Goal: Book appointment/travel/reservation

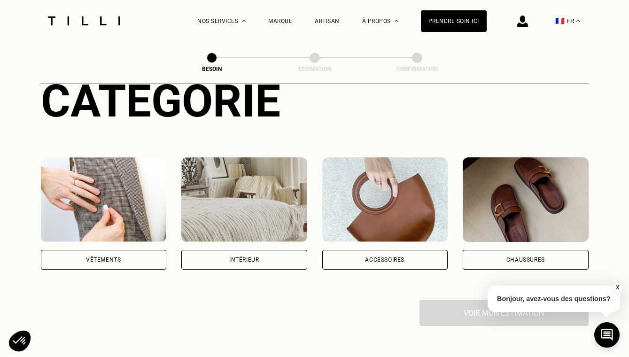
scroll to position [127, 0]
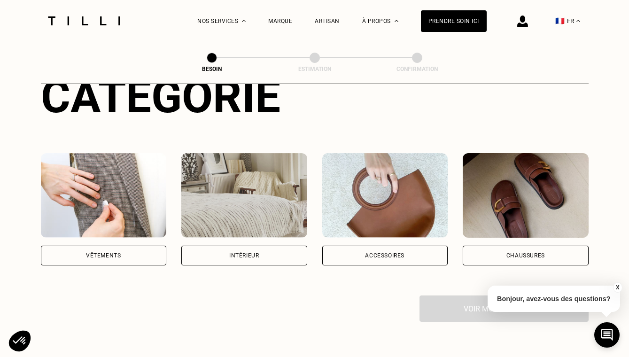
click at [138, 246] on div "Vêtements" at bounding box center [104, 256] width 126 height 20
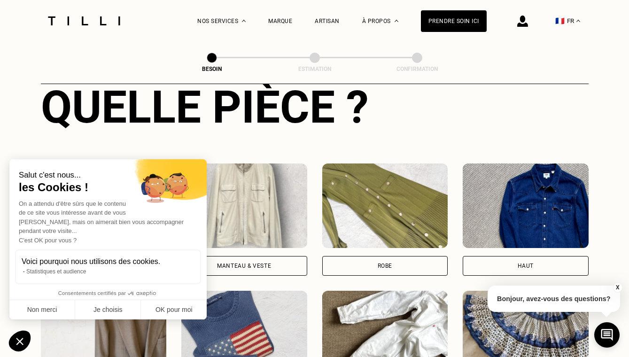
scroll to position [373, 0]
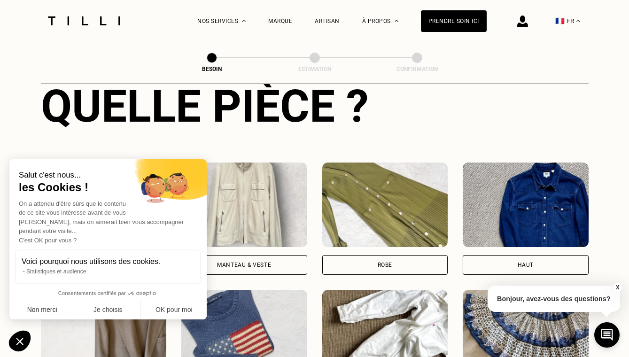
drag, startPoint x: 138, startPoint y: 245, endPoint x: 57, endPoint y: 310, distance: 104.0
click at [57, 310] on button "Non merci" at bounding box center [42, 310] width 66 height 20
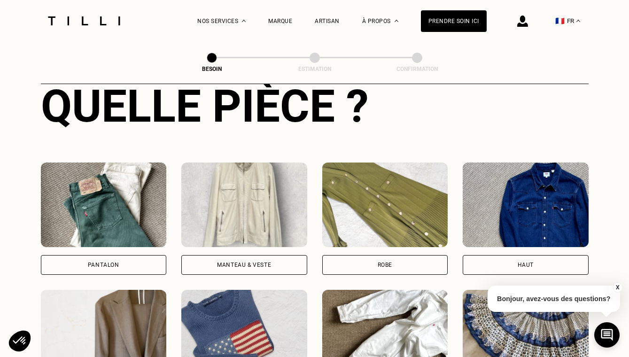
click at [130, 255] on div "Pantalon" at bounding box center [104, 265] width 126 height 20
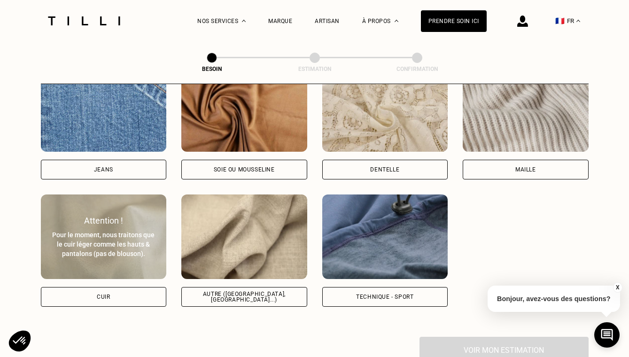
scroll to position [1041, 0]
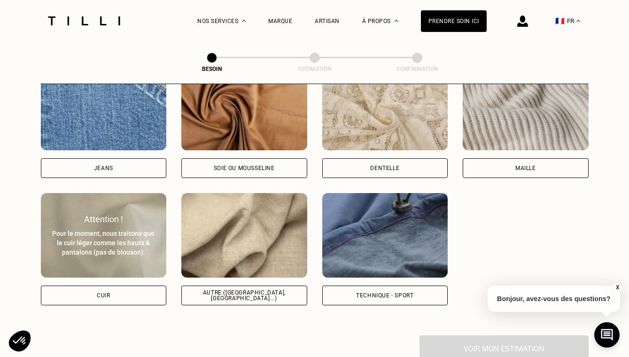
click at [254, 290] on div "Autre ([GEOGRAPHIC_DATA], [GEOGRAPHIC_DATA]...)" at bounding box center [244, 295] width 110 height 11
select select "FR"
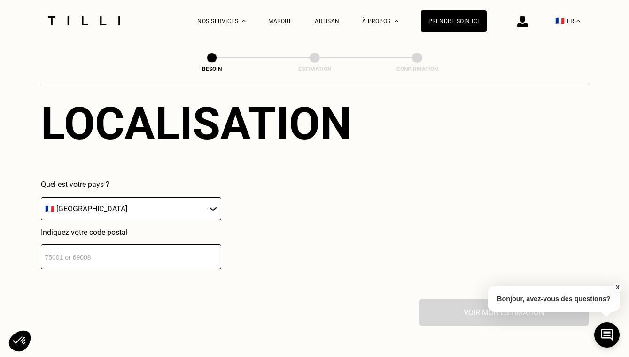
scroll to position [1311, 0]
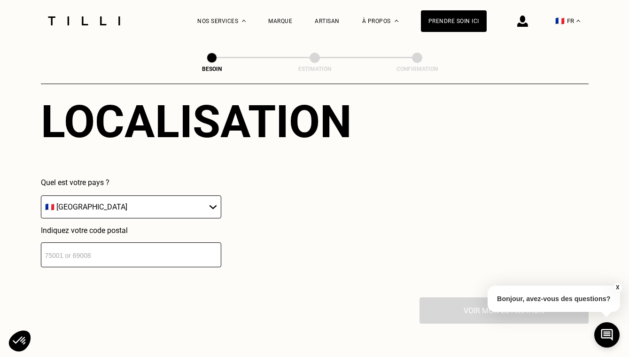
click at [167, 248] on input "number" at bounding box center [131, 255] width 180 height 25
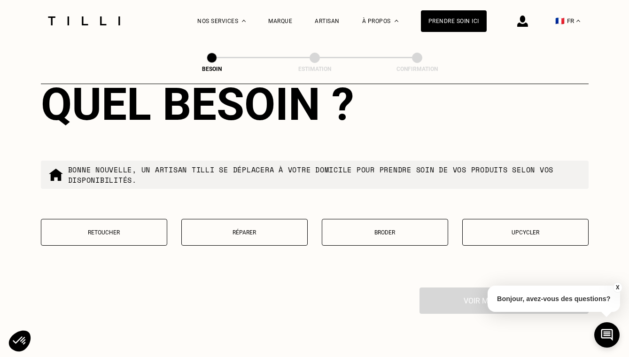
scroll to position [1562, 0]
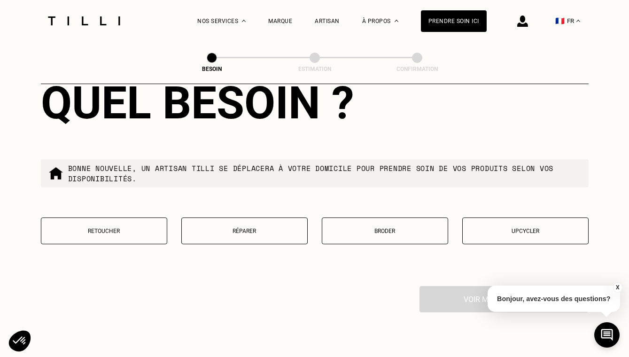
type input "75014"
click at [135, 228] on p "Retoucher" at bounding box center [104, 231] width 116 height 7
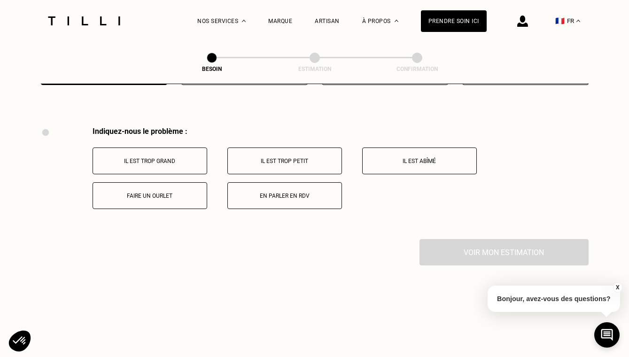
scroll to position [1735, 0]
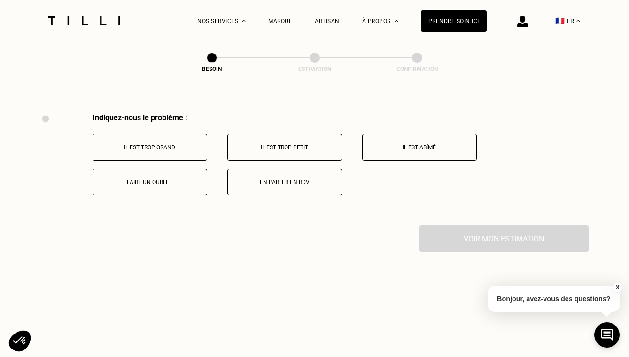
click at [194, 144] on p "Il est trop grand" at bounding box center [150, 147] width 104 height 7
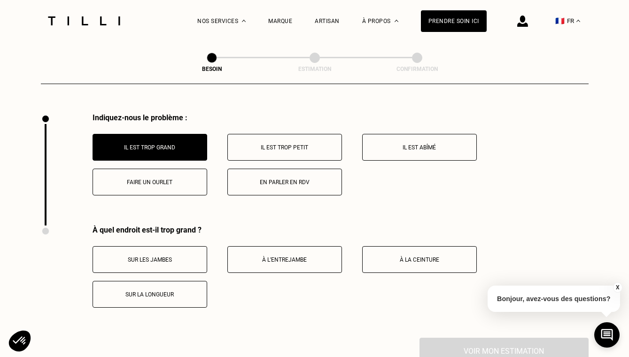
scroll to position [1847, 0]
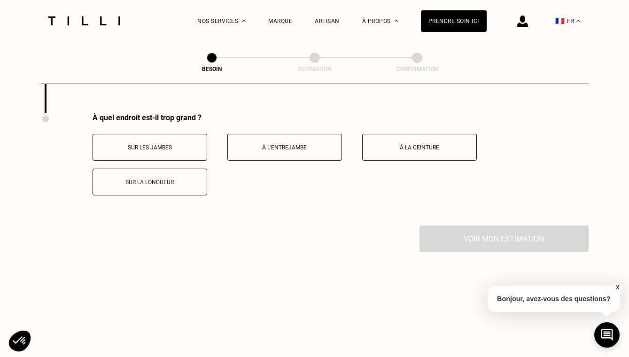
click at [391, 148] on button "À la ceinture" at bounding box center [419, 147] width 115 height 27
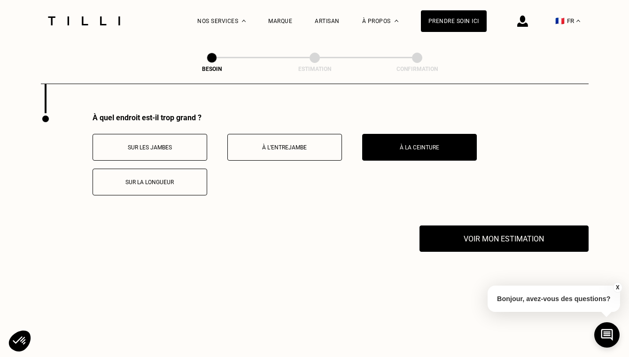
click at [184, 135] on button "Sur les jambes" at bounding box center [150, 147] width 115 height 27
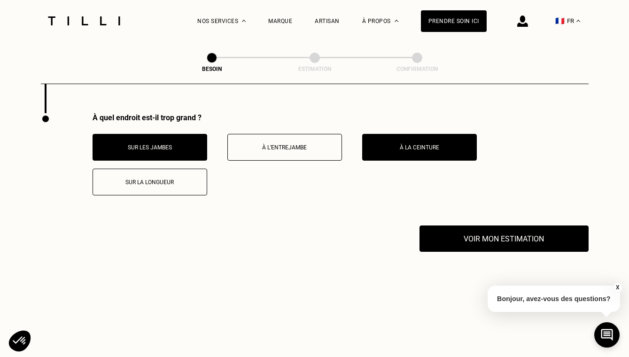
click at [184, 135] on button "Sur les jambes" at bounding box center [150, 147] width 115 height 27
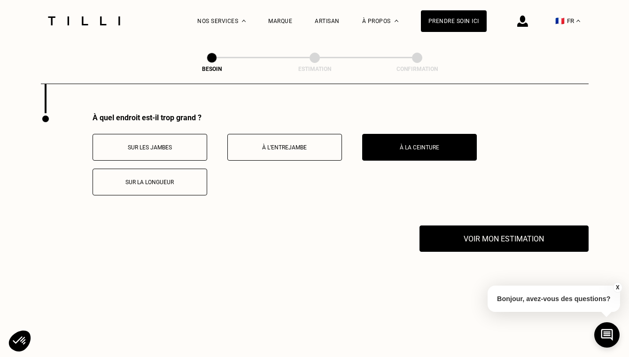
click at [184, 135] on button "Sur les jambes" at bounding box center [150, 147] width 115 height 27
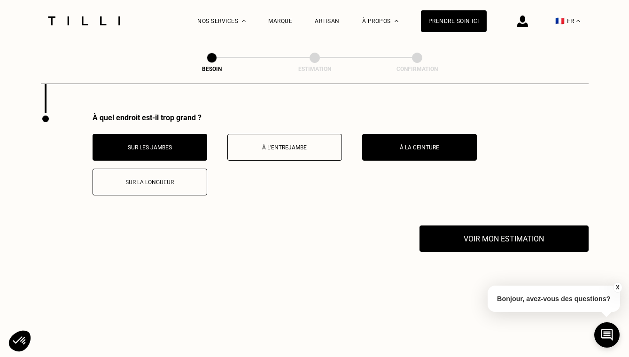
click at [255, 144] on p "À l’entrejambe" at bounding box center [285, 147] width 104 height 7
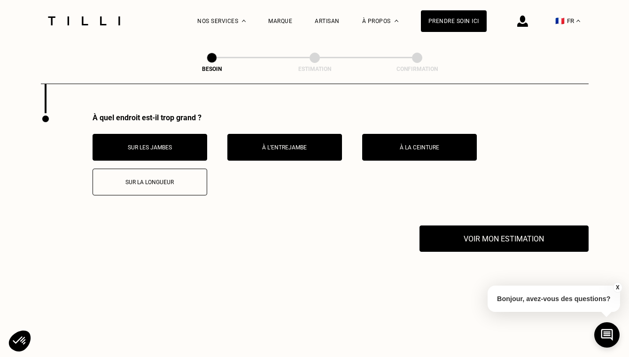
click at [175, 179] on p "Sur la longueur" at bounding box center [150, 182] width 104 height 7
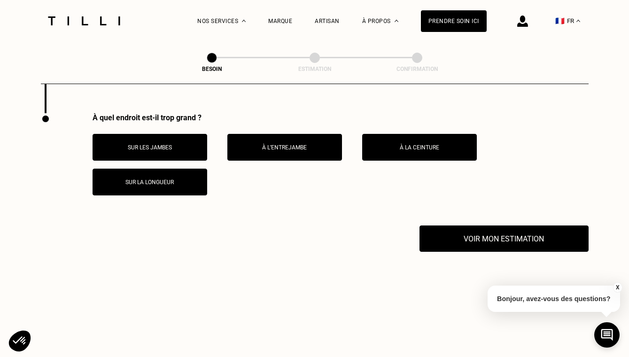
scroll to position [1862, 0]
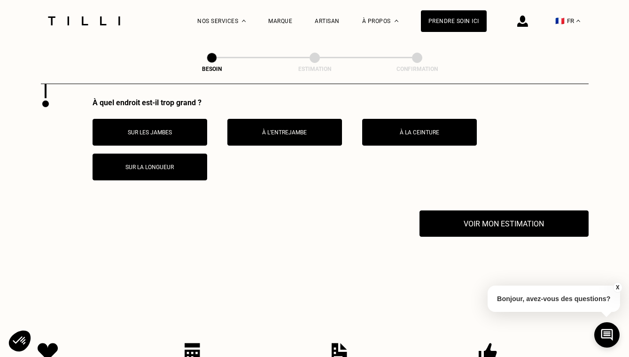
click at [467, 216] on button "Voir mon estimation" at bounding box center [504, 224] width 169 height 26
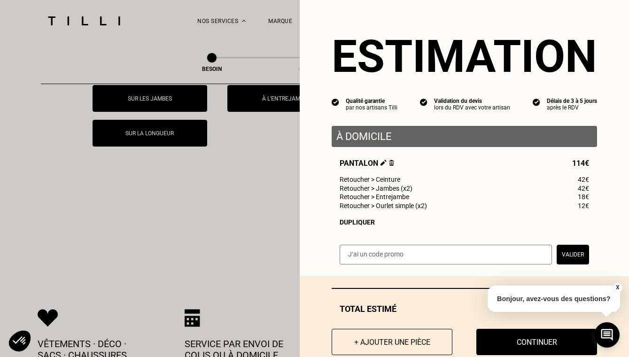
scroll to position [1899, 0]
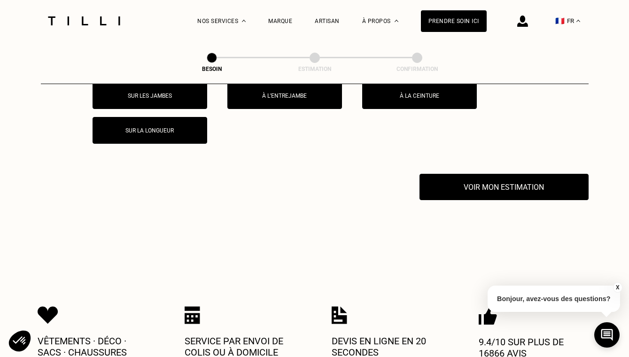
click at [618, 285] on button "X" at bounding box center [617, 287] width 9 height 10
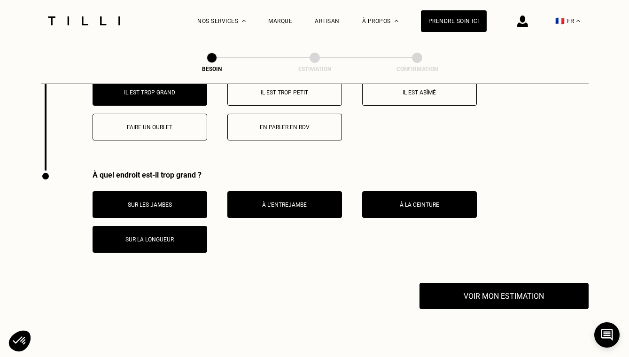
scroll to position [1793, 0]
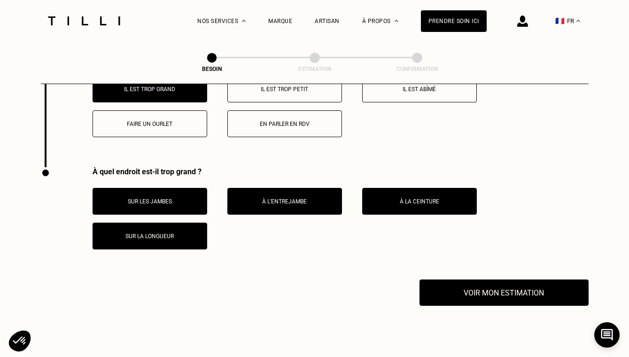
click at [297, 198] on button "À l’entrejambe" at bounding box center [284, 201] width 115 height 27
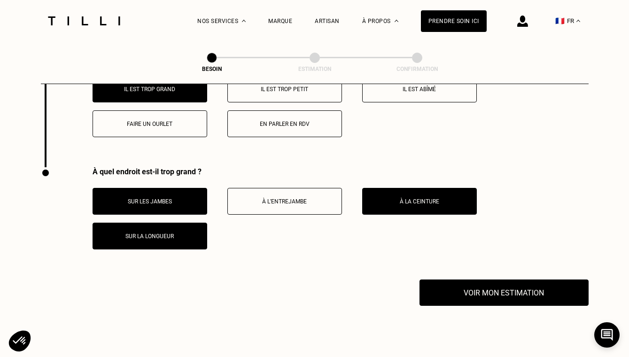
click at [489, 288] on button "Voir mon estimation" at bounding box center [504, 293] width 169 height 26
click at [169, 198] on p "Sur les jambes" at bounding box center [150, 201] width 104 height 7
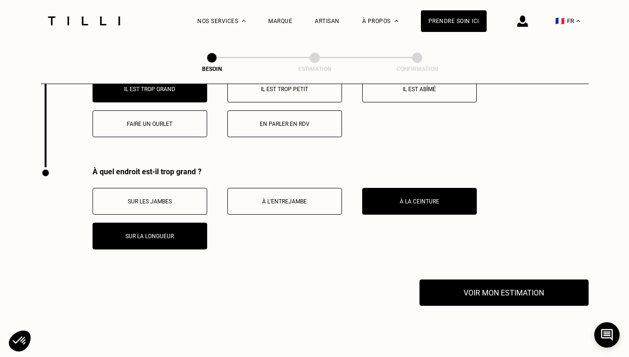
click at [520, 288] on button "Voir mon estimation" at bounding box center [504, 293] width 169 height 26
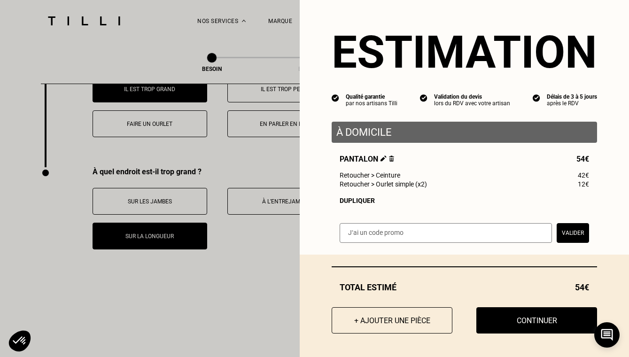
scroll to position [4, 0]
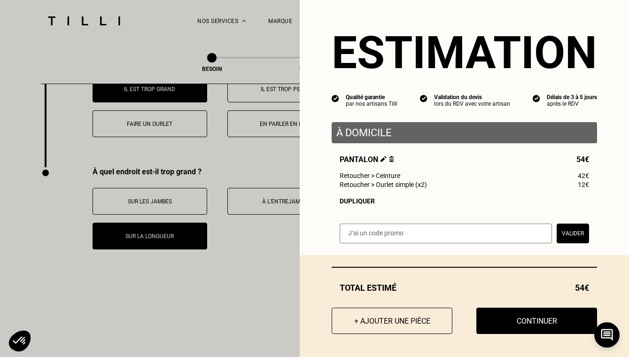
click at [503, 316] on button "Continuer" at bounding box center [537, 321] width 121 height 26
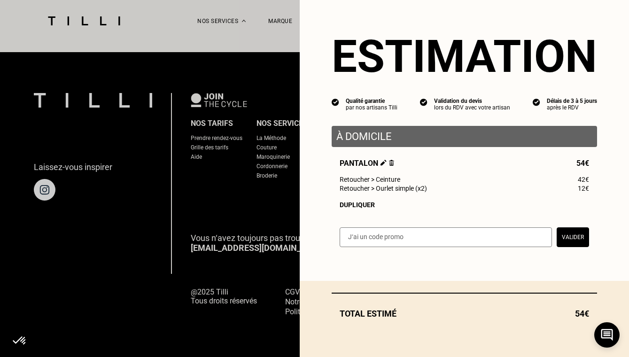
scroll to position [593, 0]
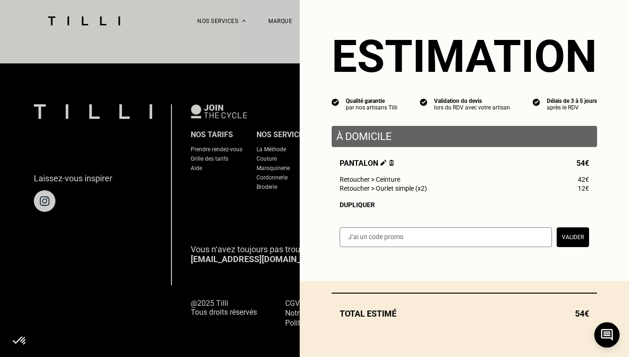
select select "FR"
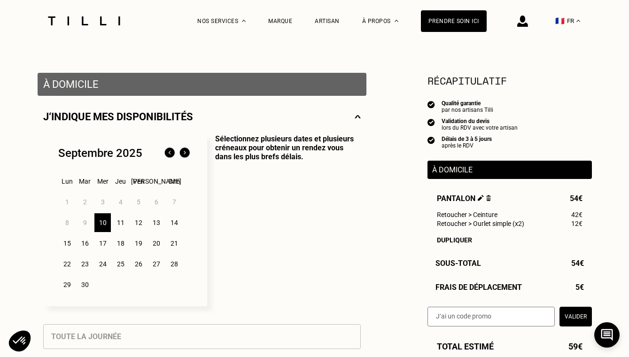
scroll to position [146, 0]
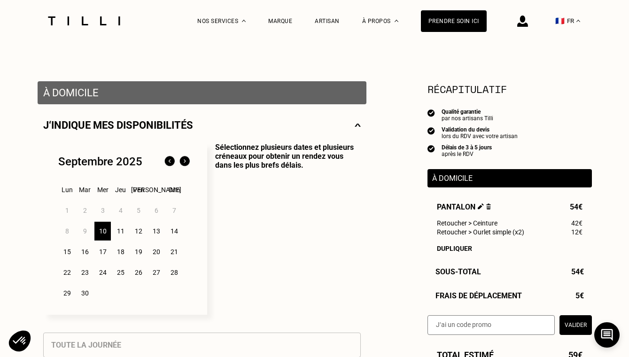
click at [157, 231] on div "13" at bounding box center [156, 231] width 16 height 19
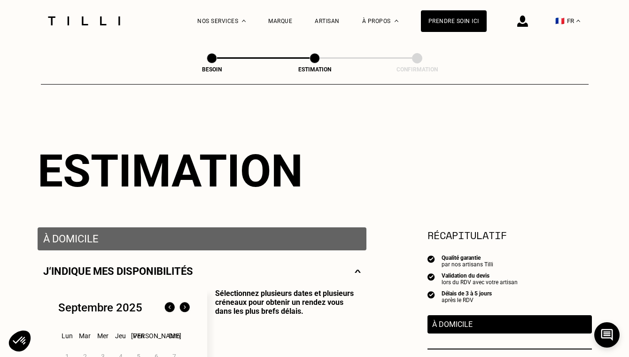
scroll to position [0, 0]
